Goal: Check status: Check status

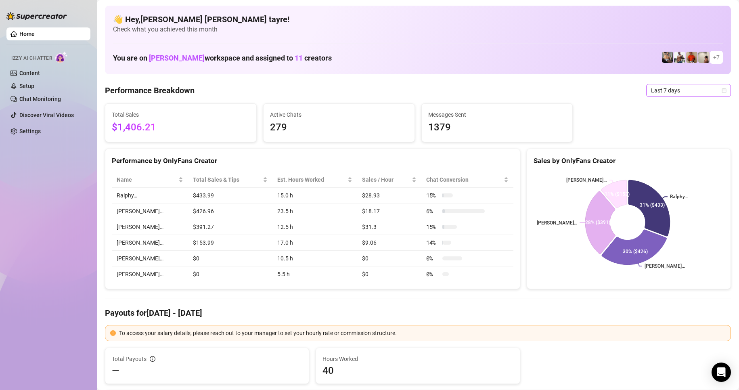
click at [664, 94] on span "Last 7 days" at bounding box center [688, 90] width 75 height 12
click at [654, 158] on div "Custom date" at bounding box center [682, 158] width 72 height 9
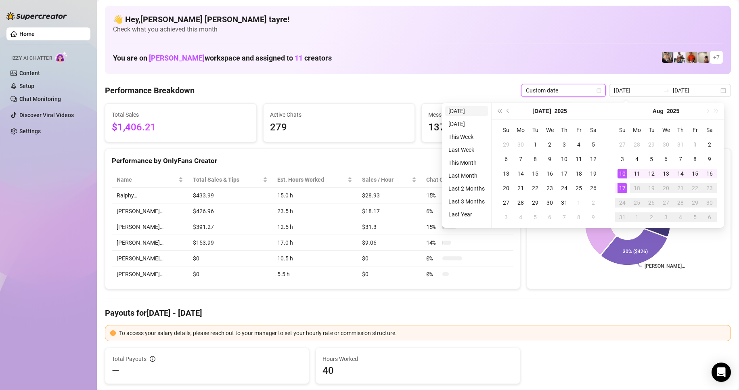
type input "[DATE]"
click at [451, 114] on li "[DATE]" at bounding box center [466, 111] width 43 height 10
click at [456, 111] on span "Messages Sent" at bounding box center [497, 114] width 138 height 9
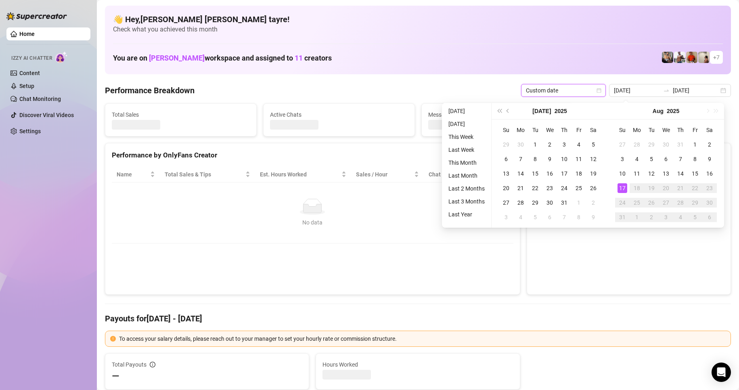
type input "[DATE]"
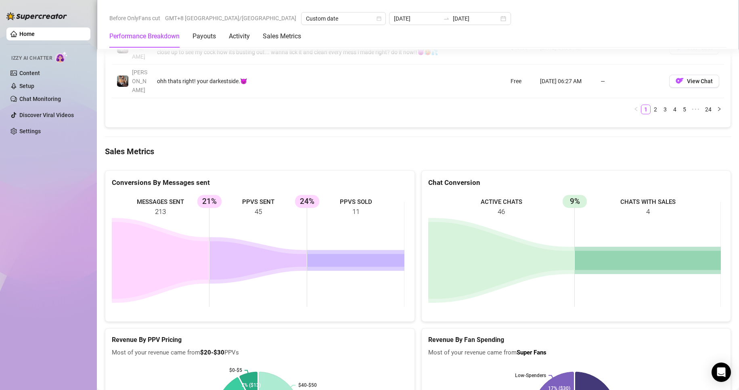
scroll to position [1050, 0]
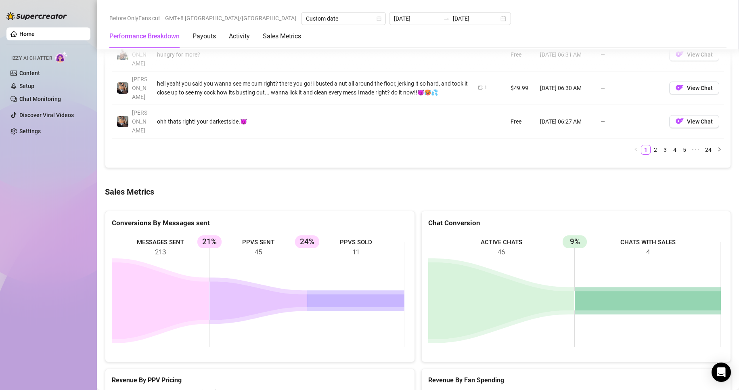
click at [415, 186] on Metrics "Sales Metrics" at bounding box center [418, 191] width 626 height 11
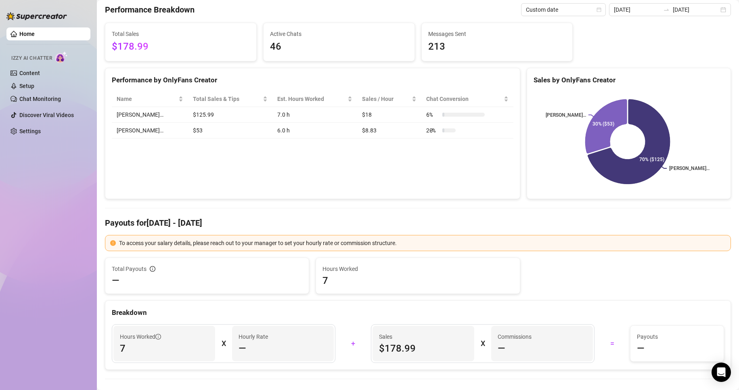
scroll to position [0, 0]
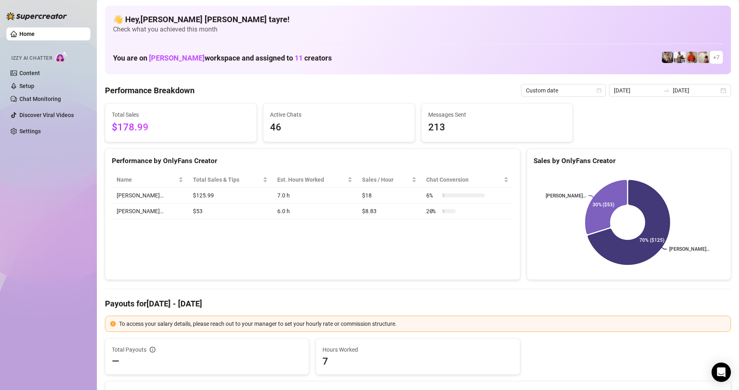
click at [401, 270] on div "Performance by OnlyFans Creator Name Total Sales & Tips Est. Hours Worked Sales…" at bounding box center [312, 215] width 415 height 132
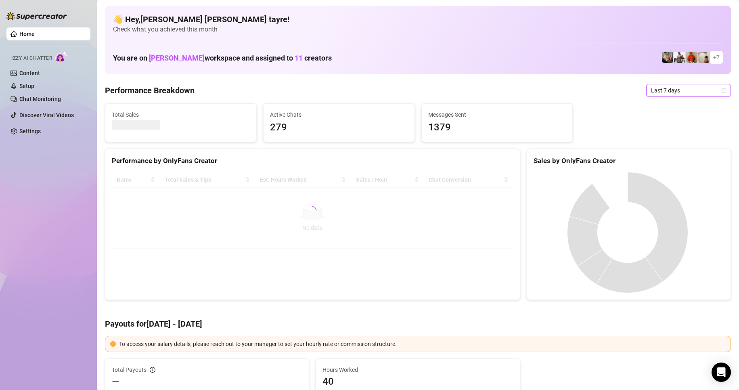
click at [654, 87] on span "Last 7 days" at bounding box center [688, 90] width 75 height 12
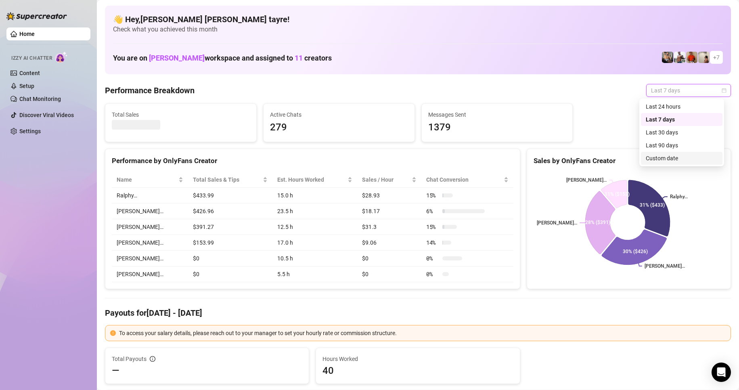
click at [658, 161] on div "Custom date" at bounding box center [682, 158] width 72 height 9
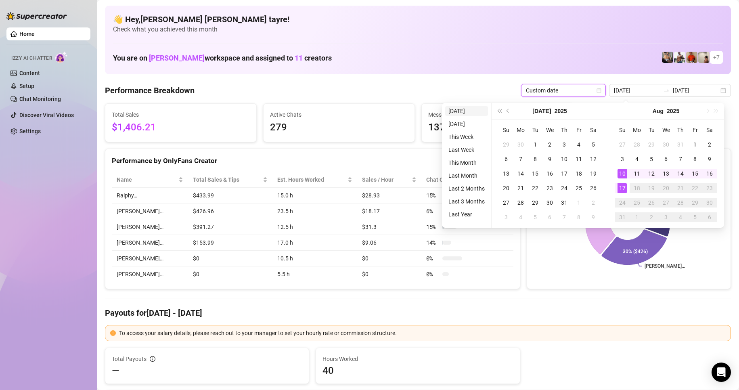
click at [460, 113] on li "[DATE]" at bounding box center [466, 111] width 43 height 10
type input "[DATE]"
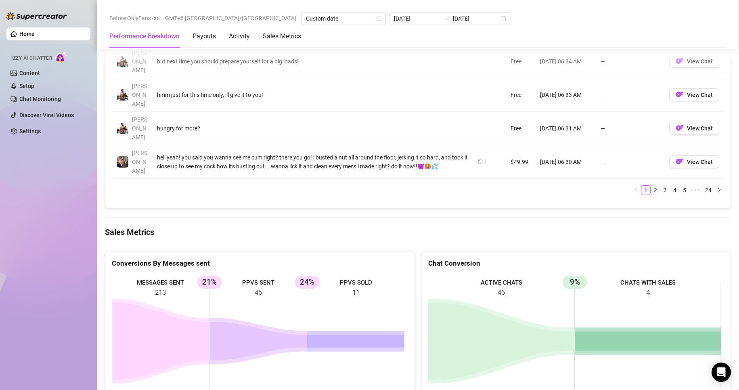
scroll to position [1090, 0]
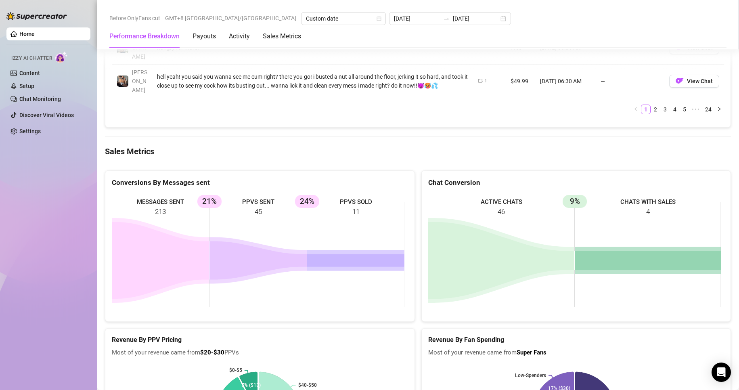
click at [64, 196] on div "Home Izzy AI Chatter Content Setup Chat Monitoring Discover Viral Videos Settin…" at bounding box center [48, 191] width 84 height 383
click at [247, 241] on icon at bounding box center [258, 260] width 97 height 38
click at [202, 222] on icon at bounding box center [160, 260] width 97 height 77
drag, startPoint x: 365, startPoint y: 133, endPoint x: 259, endPoint y: 133, distance: 105.8
click at [259, 194] on rect at bounding box center [258, 254] width 293 height 121
